Goal: Information Seeking & Learning: Learn about a topic

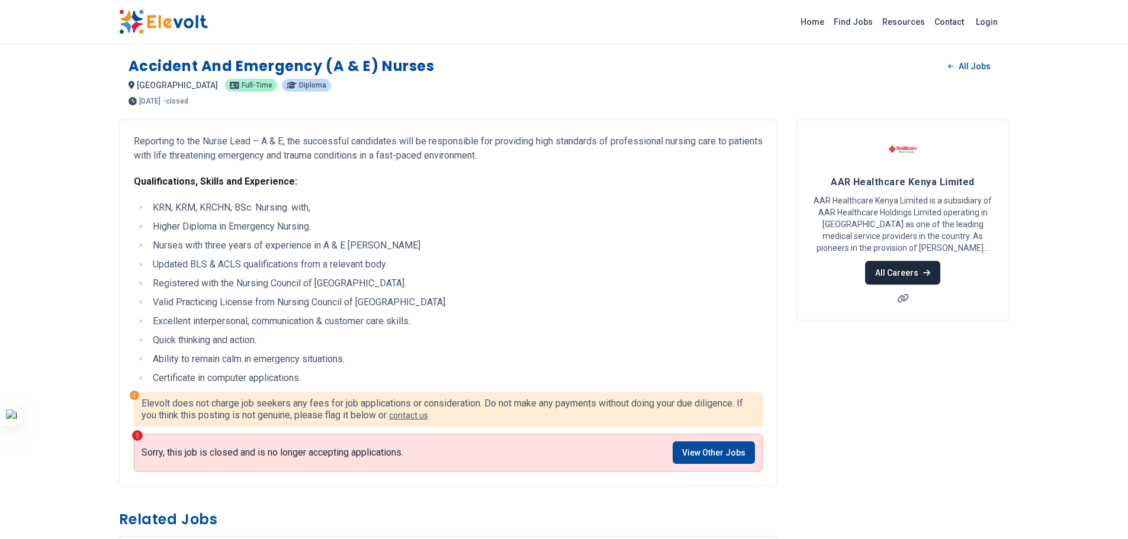
click at [888, 269] on link "All Careers" at bounding box center [902, 273] width 75 height 24
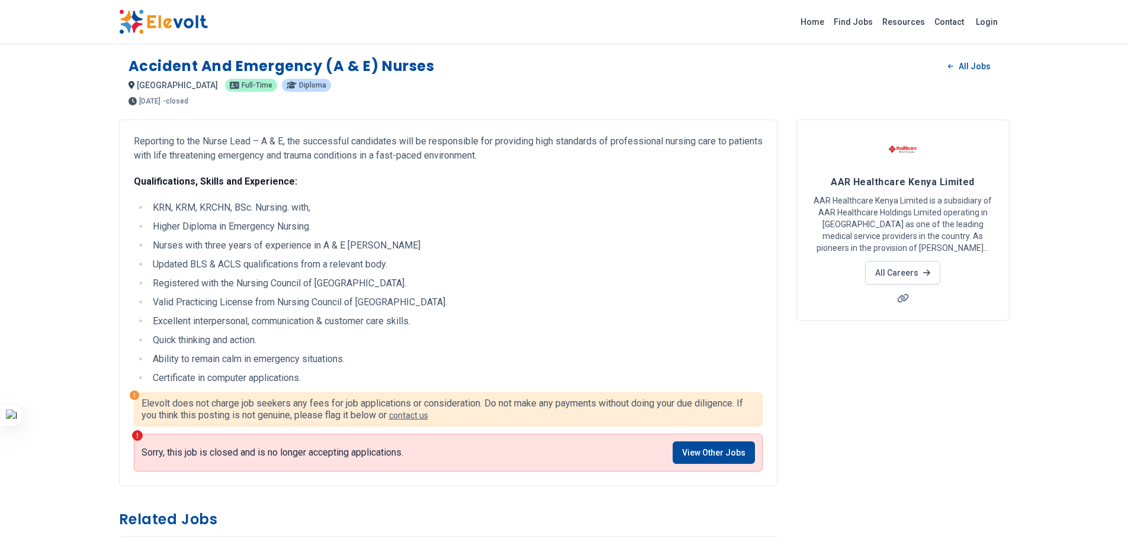
click at [299, 85] on span "Diploma" at bounding box center [312, 85] width 27 height 7
click at [242, 86] on span "Full-time" at bounding box center [257, 85] width 31 height 7
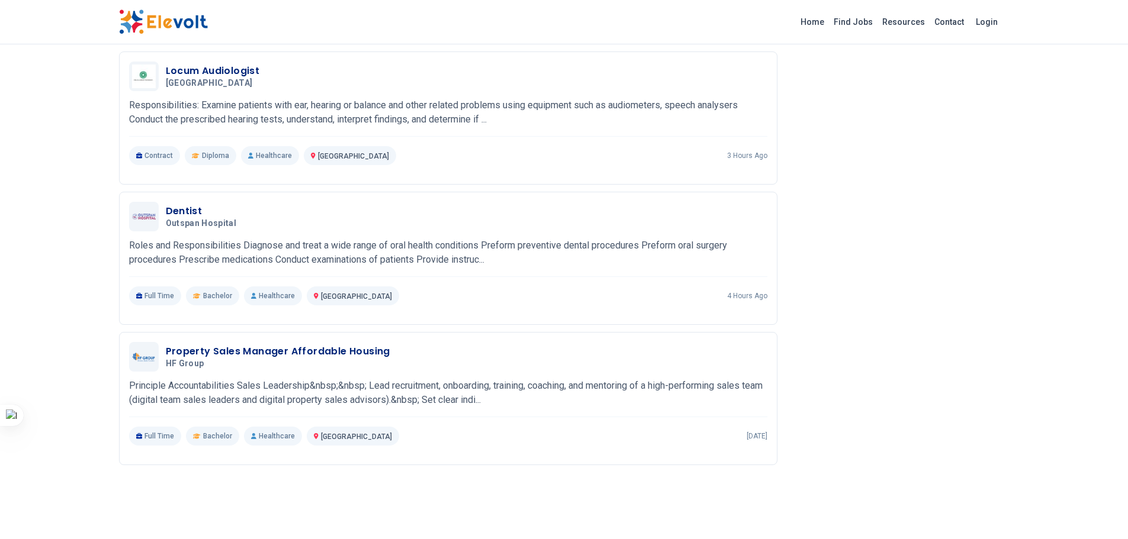
scroll to position [490, 0]
